Goal: Task Accomplishment & Management: Manage account settings

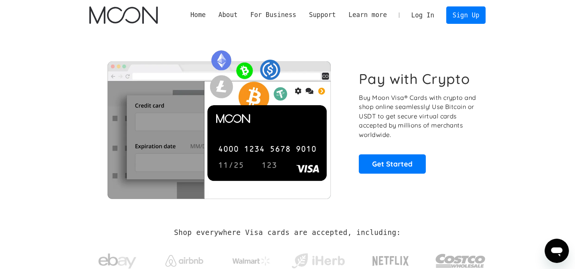
click at [427, 17] on link "Log In" at bounding box center [423, 15] width 36 height 17
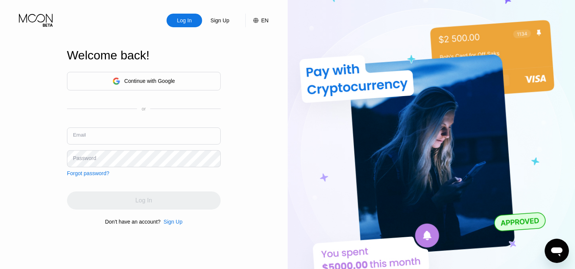
click at [175, 134] on input "text" at bounding box center [144, 136] width 154 height 17
type input "moon"
